Goal: Task Accomplishment & Management: Use online tool/utility

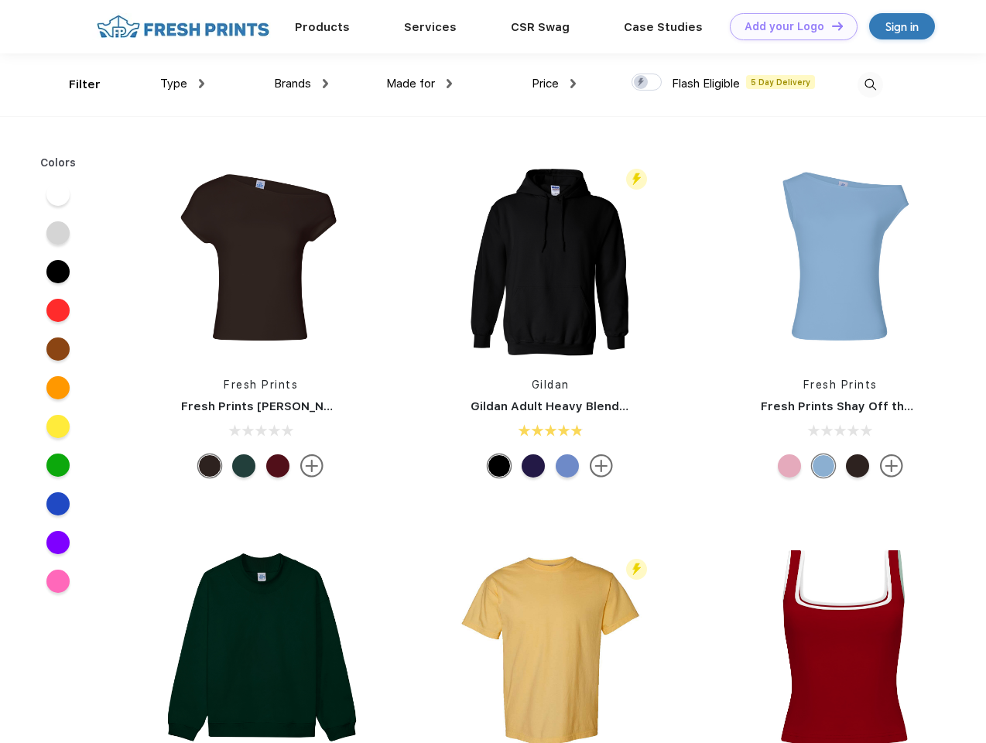
click at [788, 26] on link "Add your Logo Design Tool" at bounding box center [794, 26] width 128 height 27
click at [0, 0] on div "Design Tool" at bounding box center [0, 0] width 0 height 0
click at [830, 26] on link "Add your Logo Design Tool" at bounding box center [794, 26] width 128 height 27
click at [74, 84] on div "Filter" at bounding box center [85, 85] width 32 height 18
click at [183, 84] on span "Type" at bounding box center [173, 84] width 27 height 14
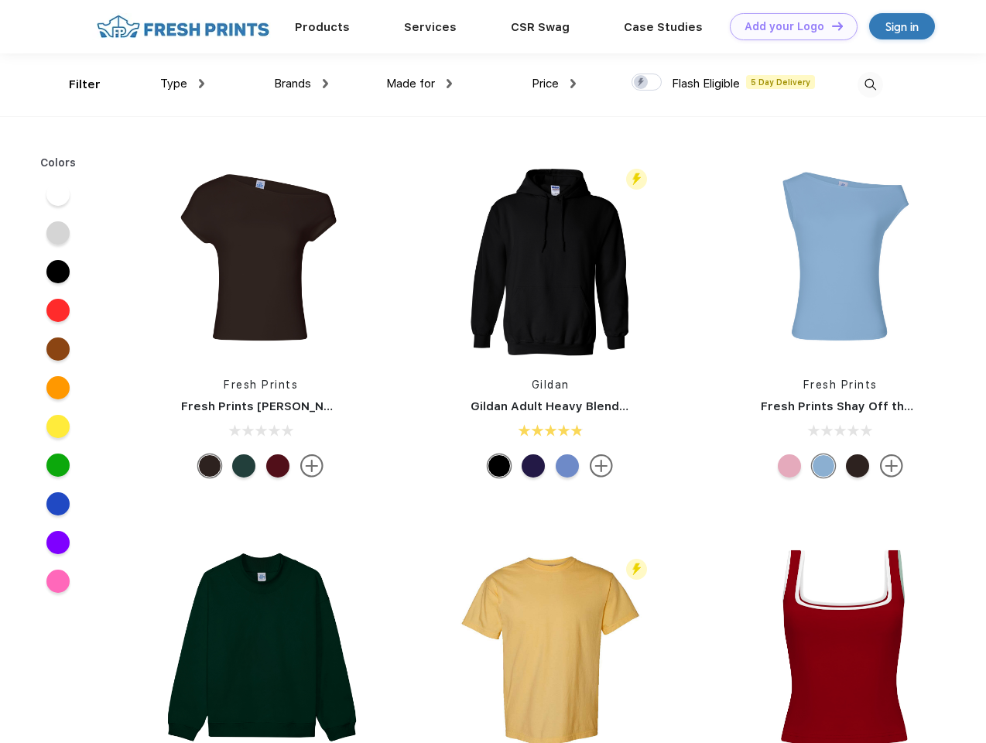
click at [301, 84] on span "Brands" at bounding box center [292, 84] width 37 height 14
click at [419, 84] on span "Made for" at bounding box center [410, 84] width 49 height 14
click at [554, 84] on span "Price" at bounding box center [545, 84] width 27 height 14
